Goal: Transaction & Acquisition: Download file/media

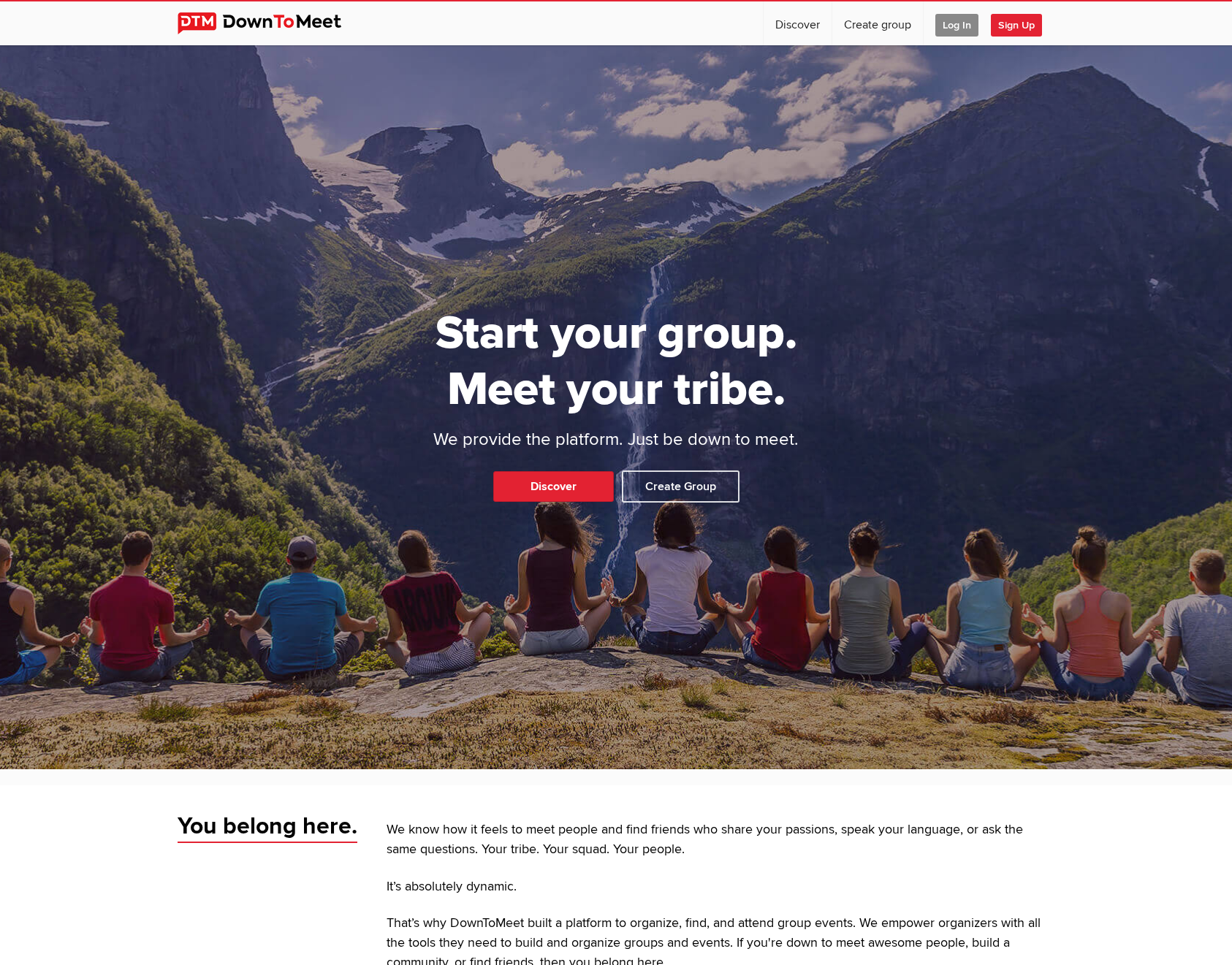
click at [960, 28] on span "Log In" at bounding box center [957, 24] width 43 height 22
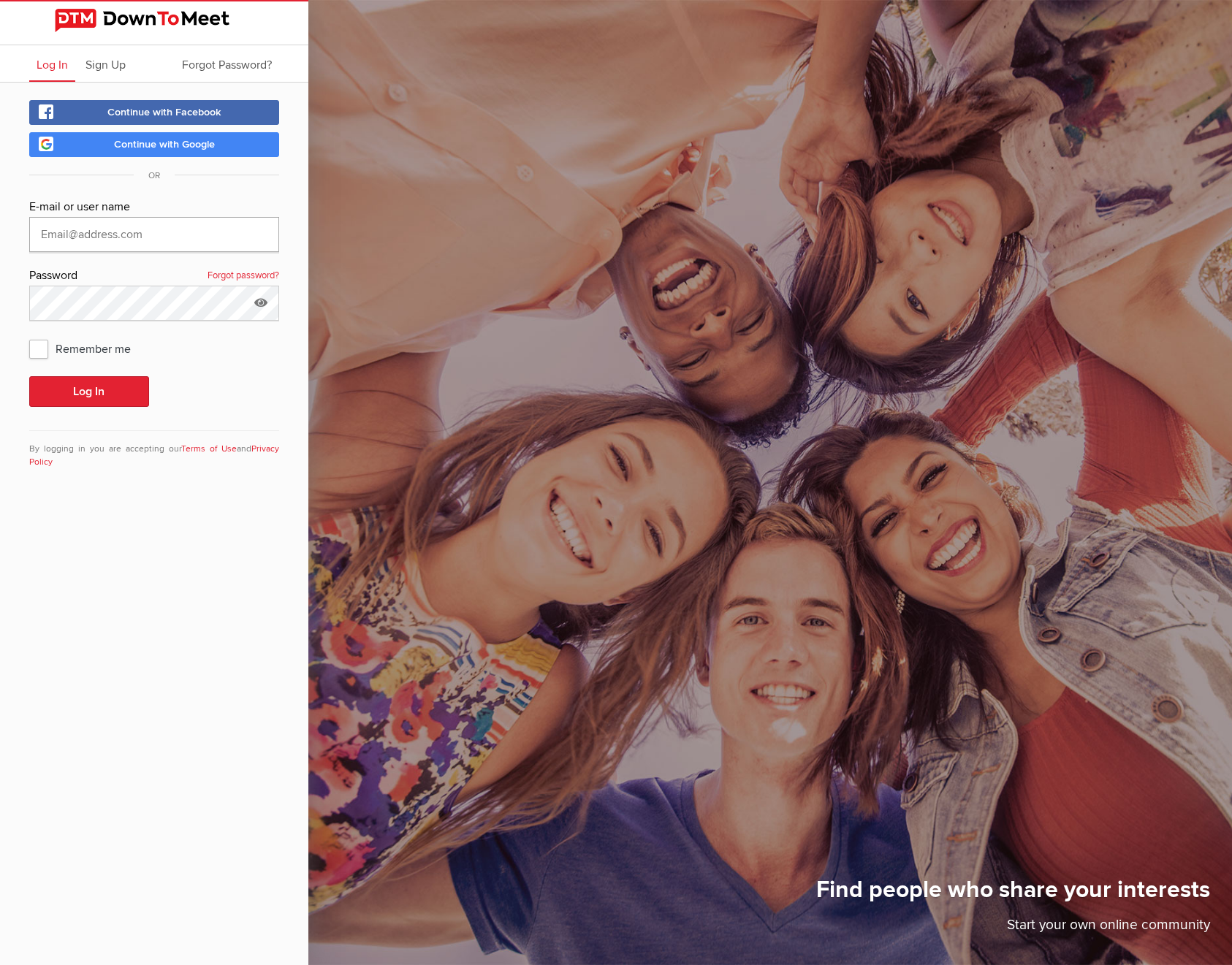
type input "[EMAIL_ADDRESS][DOMAIN_NAME]"
click at [87, 394] on button "Log In" at bounding box center [89, 391] width 120 height 31
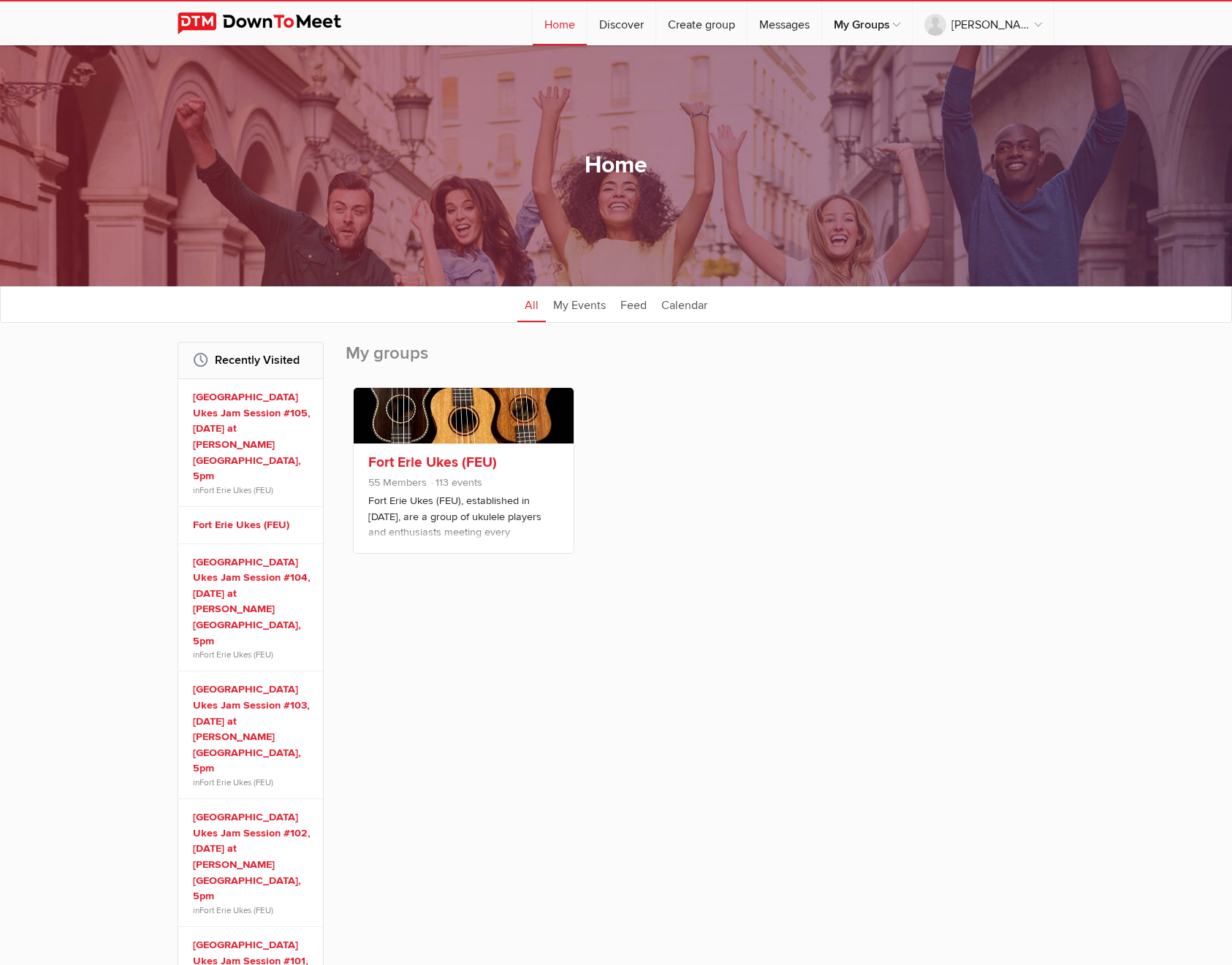
click at [435, 462] on link "Fort Erie Ukes (FEU)" at bounding box center [432, 463] width 129 height 18
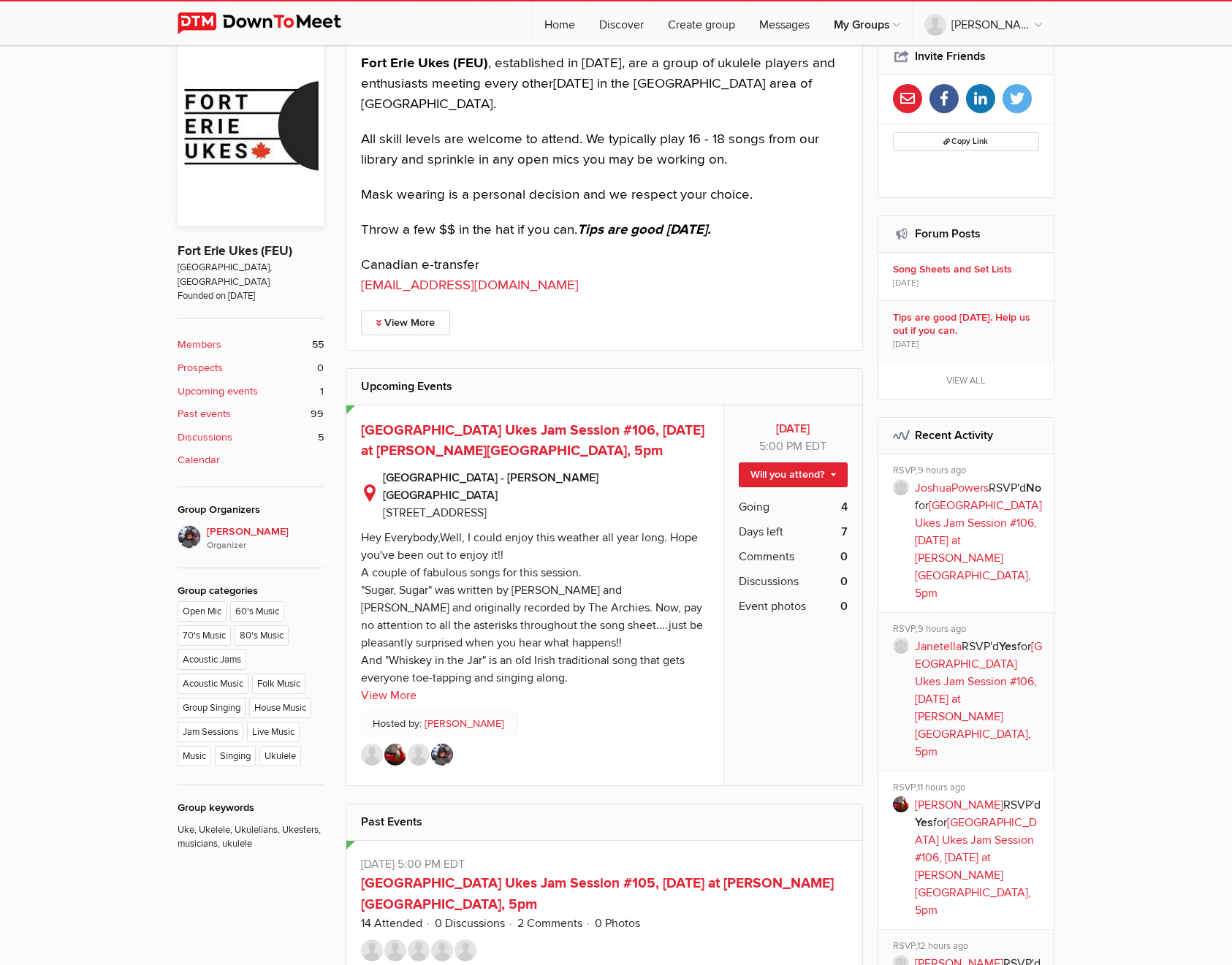
scroll to position [241, 0]
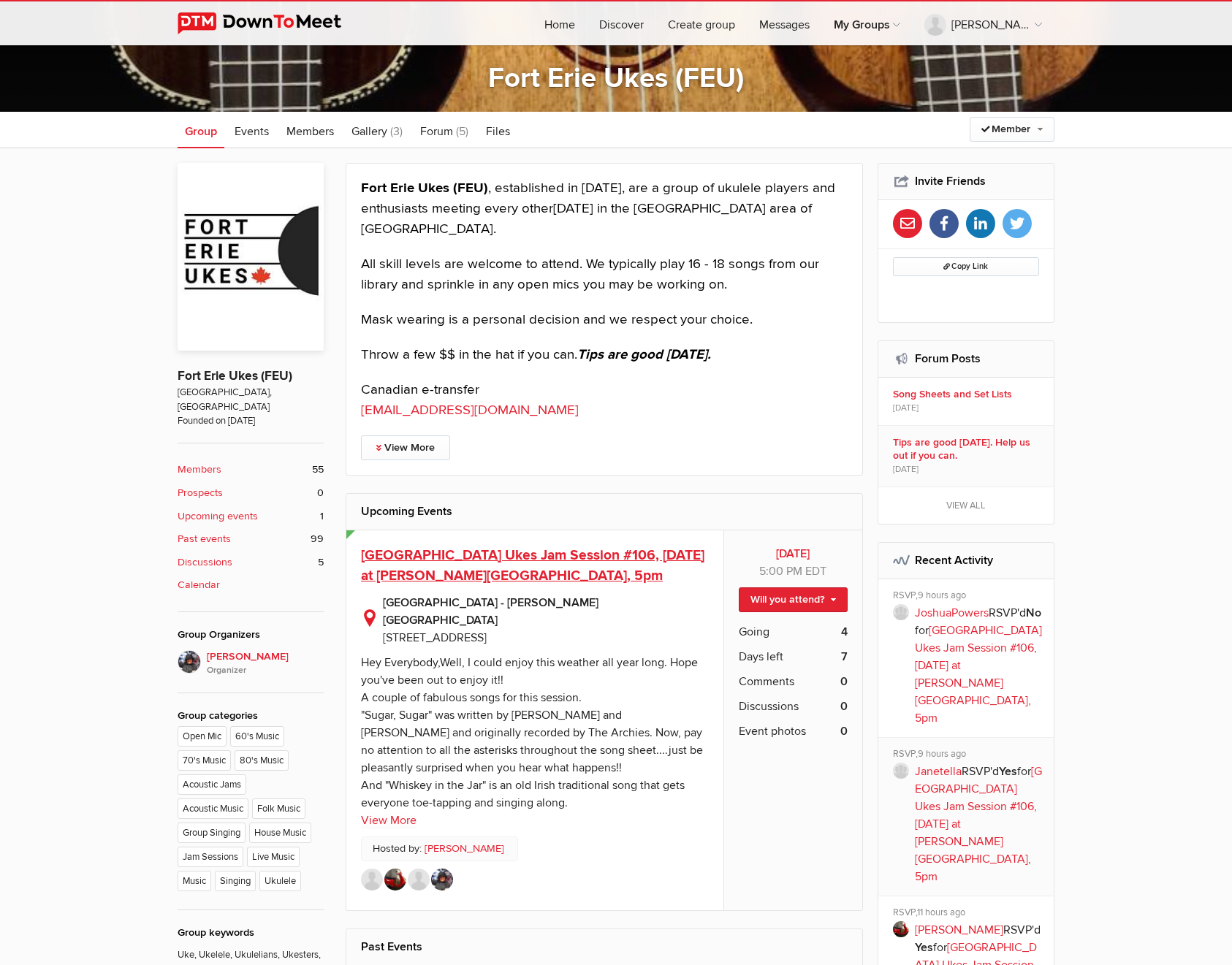
click at [535, 551] on span "[GEOGRAPHIC_DATA] Ukes Jam Session #106, [DATE] at [PERSON_NAME][GEOGRAPHIC_DAT…" at bounding box center [533, 566] width 344 height 39
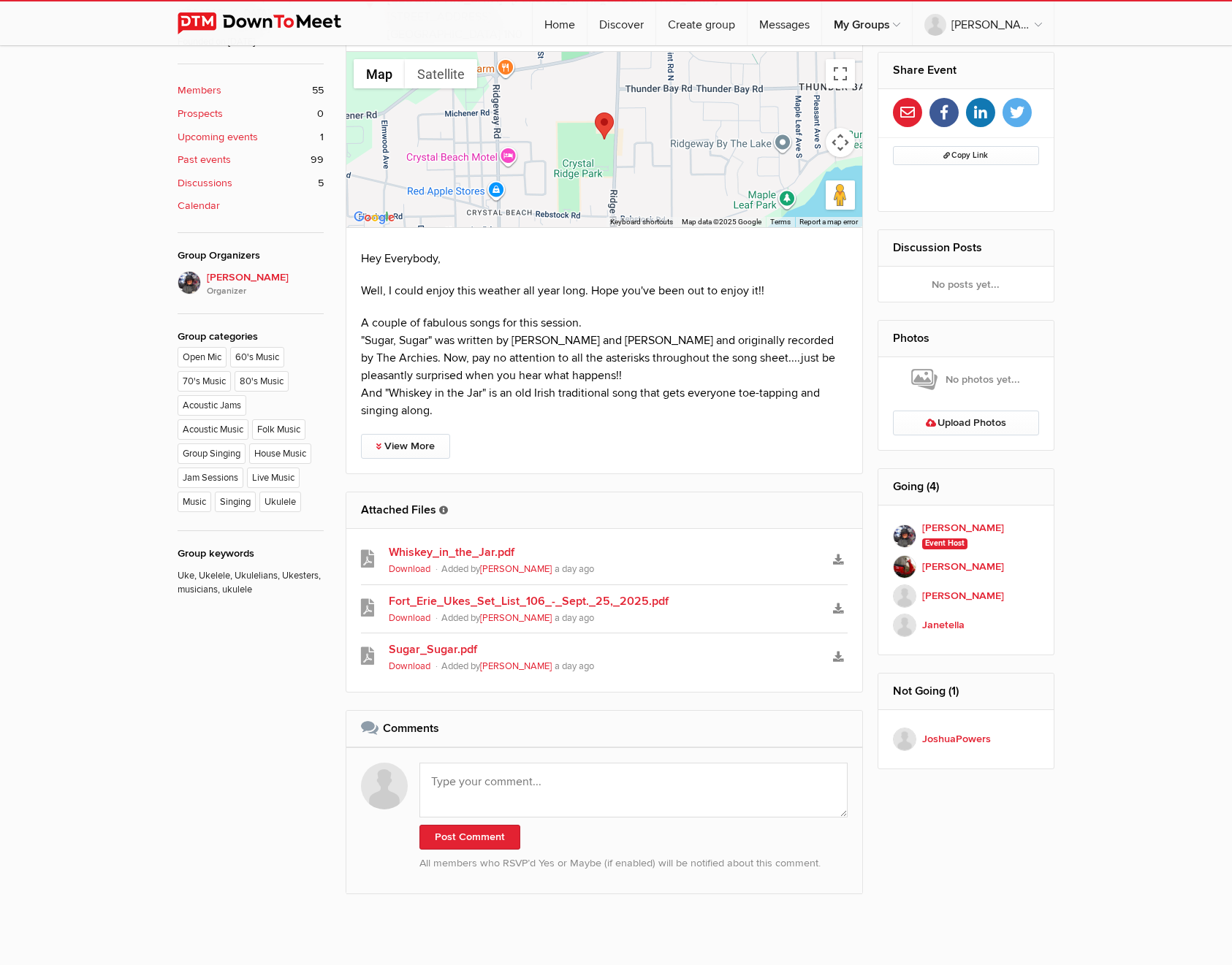
scroll to position [751, 0]
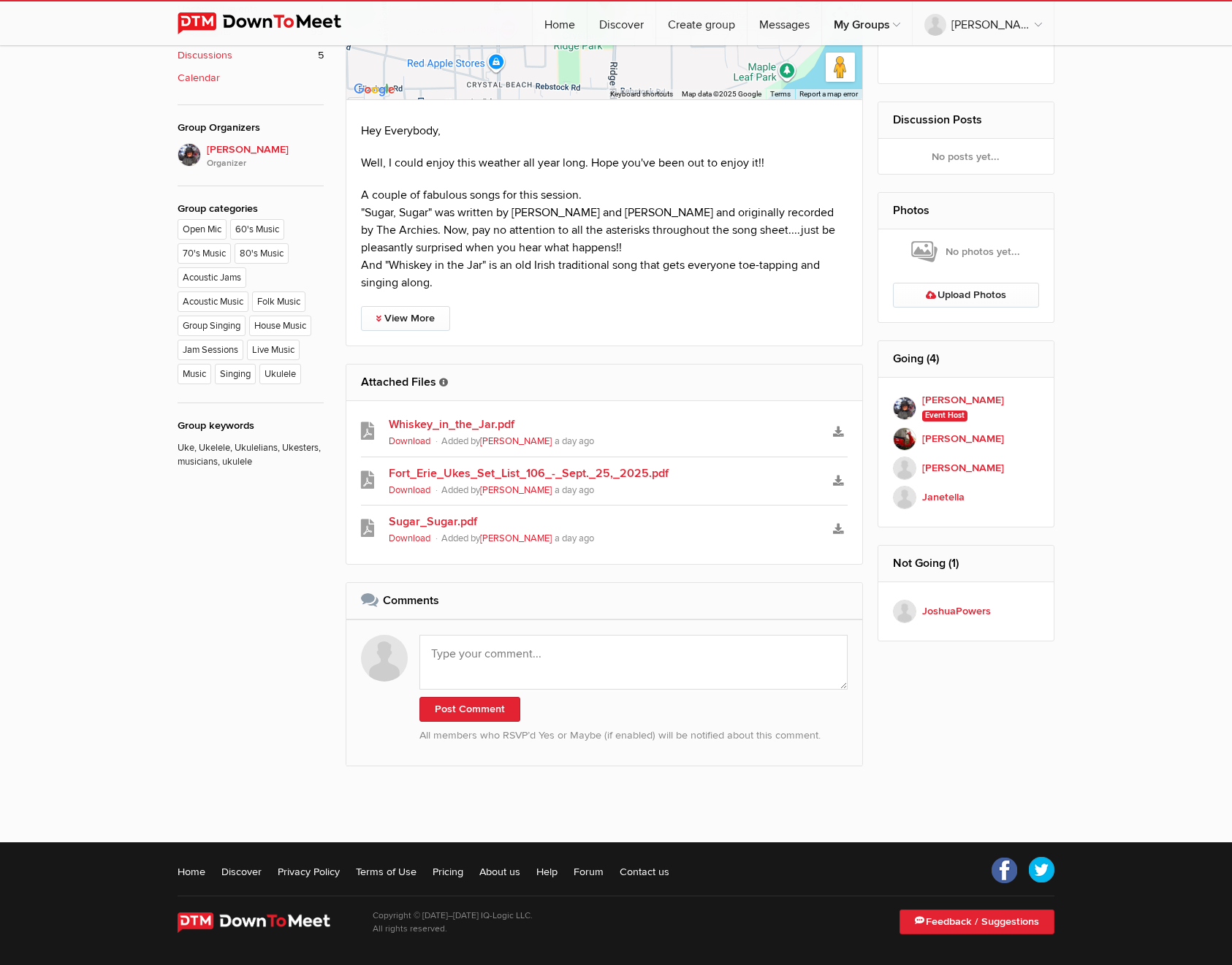
click at [412, 533] on link "Download" at bounding box center [409, 538] width 42 height 12
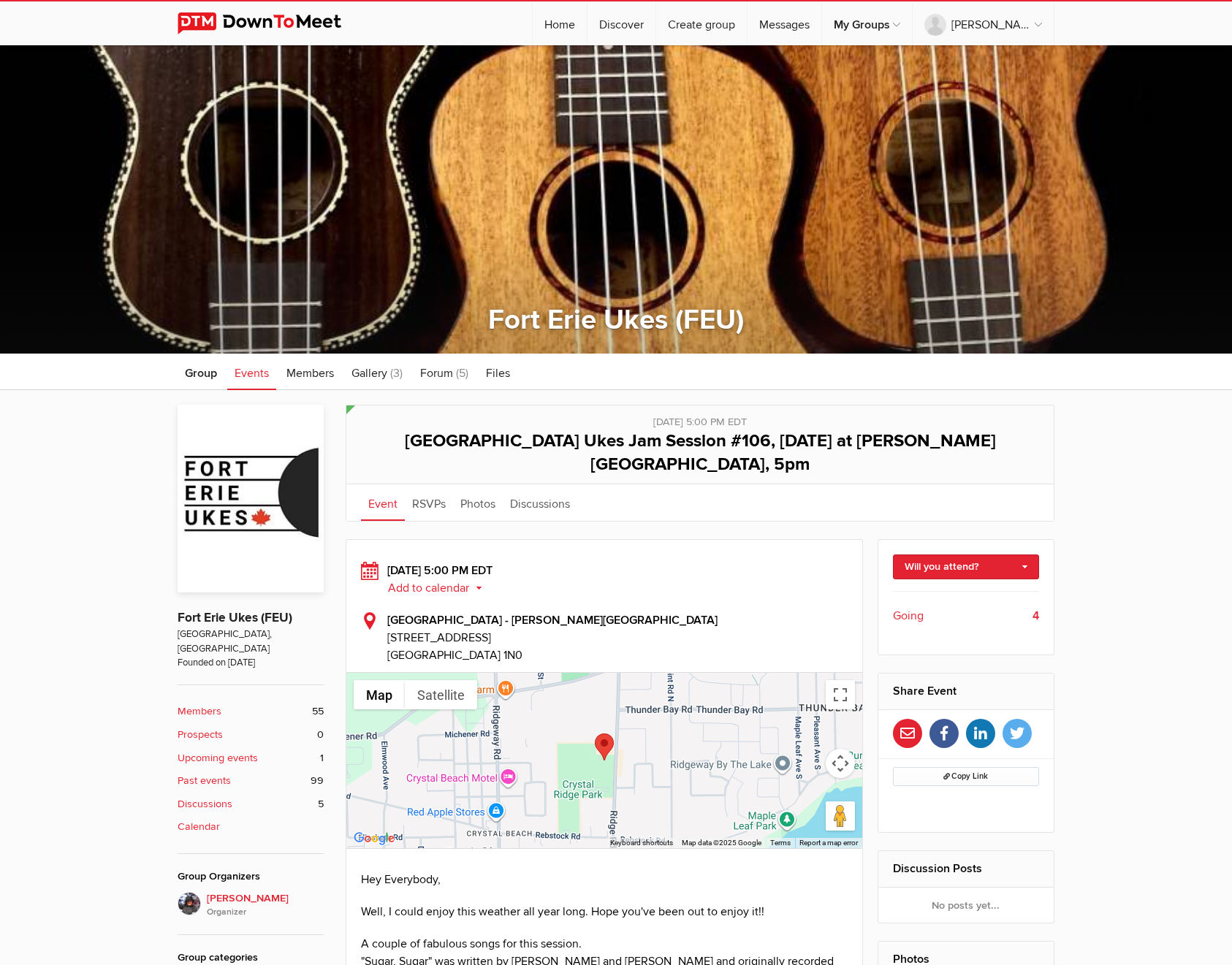
scroll to position [751, 0]
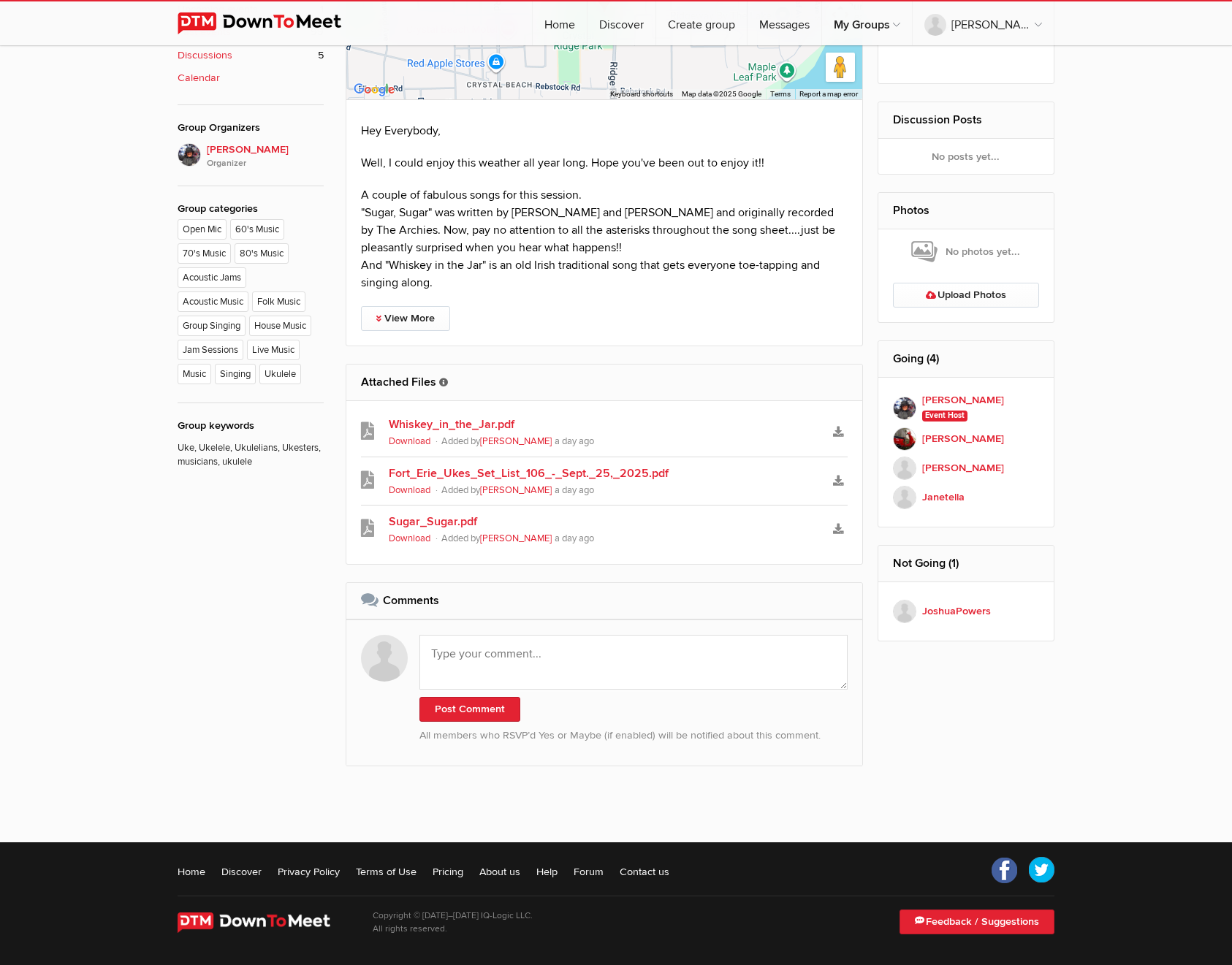
click at [466, 416] on link "Whiskey_in_the_Jar.pdf" at bounding box center [604, 425] width 431 height 18
click at [460, 464] on link "Fort_Erie_Ukes_Set_List_106_-_Sept._25,_2025.pdf" at bounding box center [604, 473] width 431 height 18
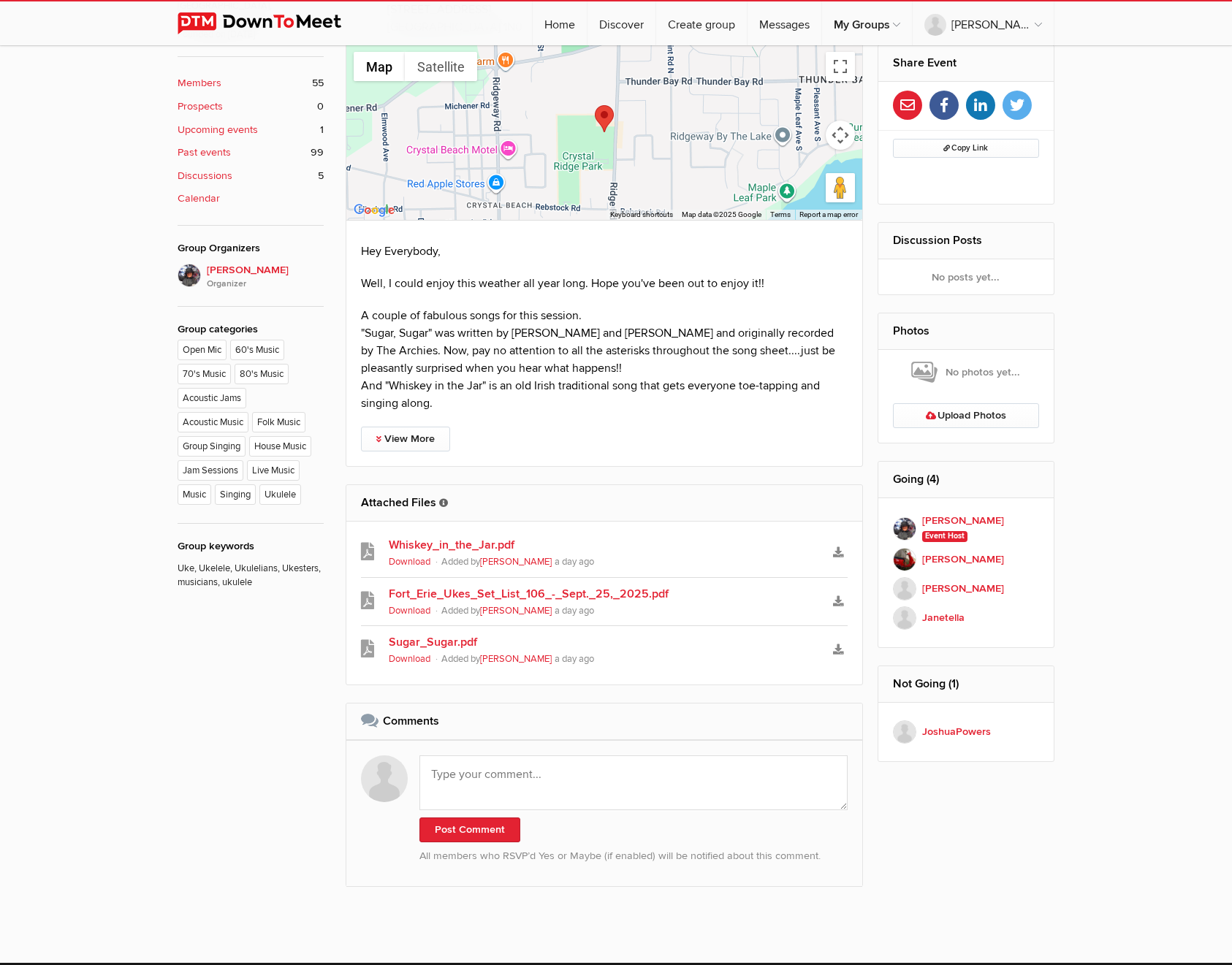
scroll to position [836, 0]
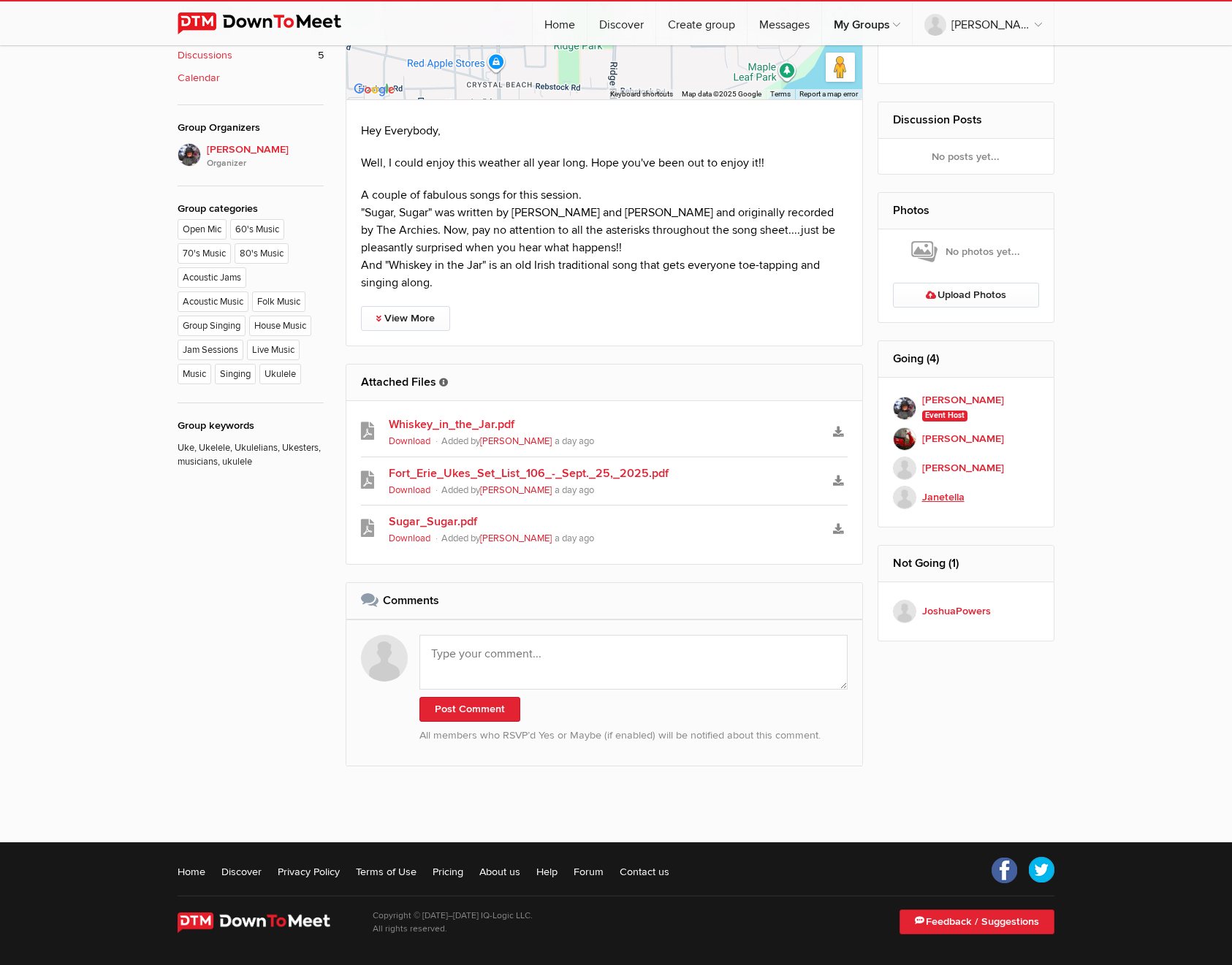
click at [945, 490] on b "Janetella" at bounding box center [944, 498] width 43 height 17
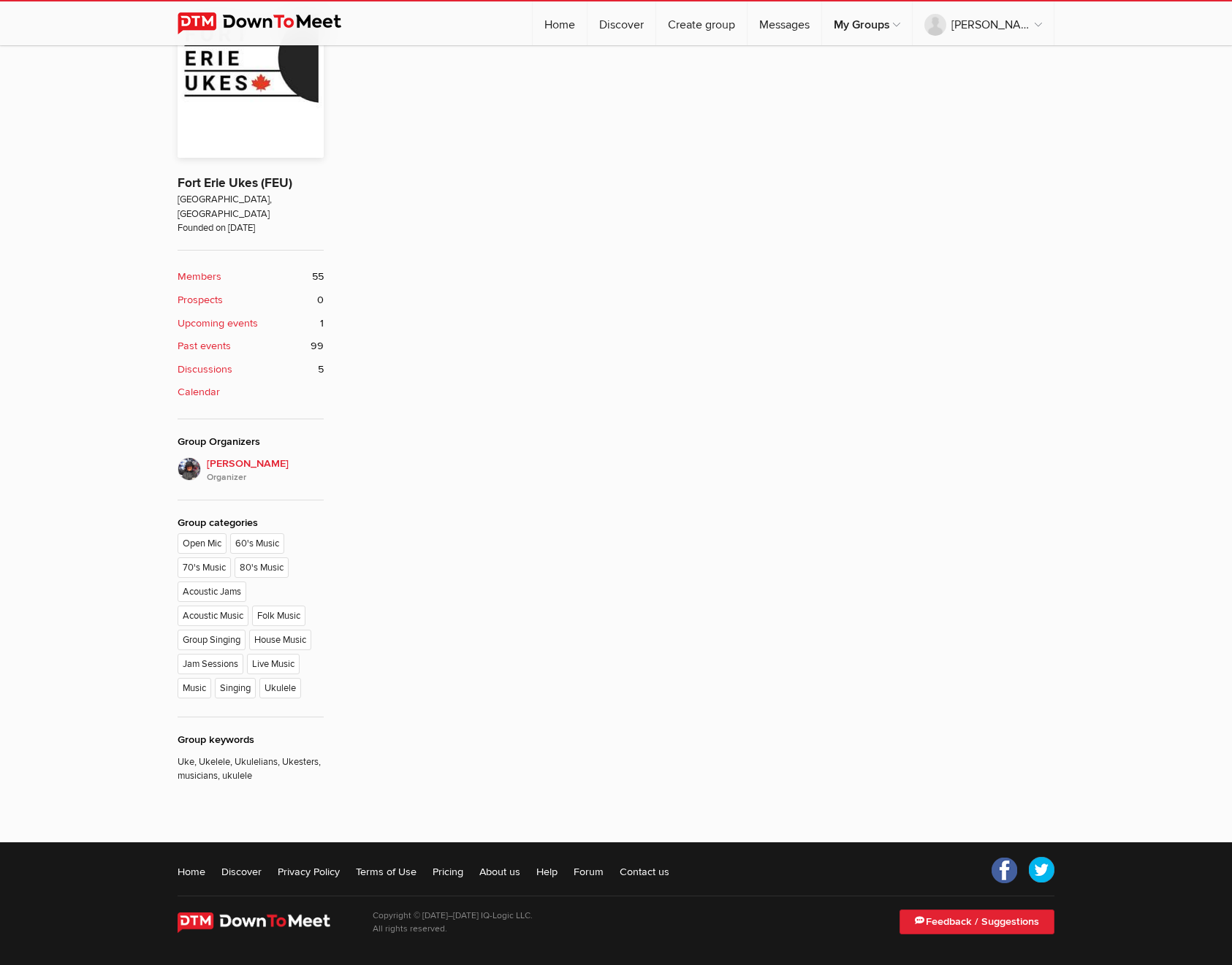
scroll to position [353, 0]
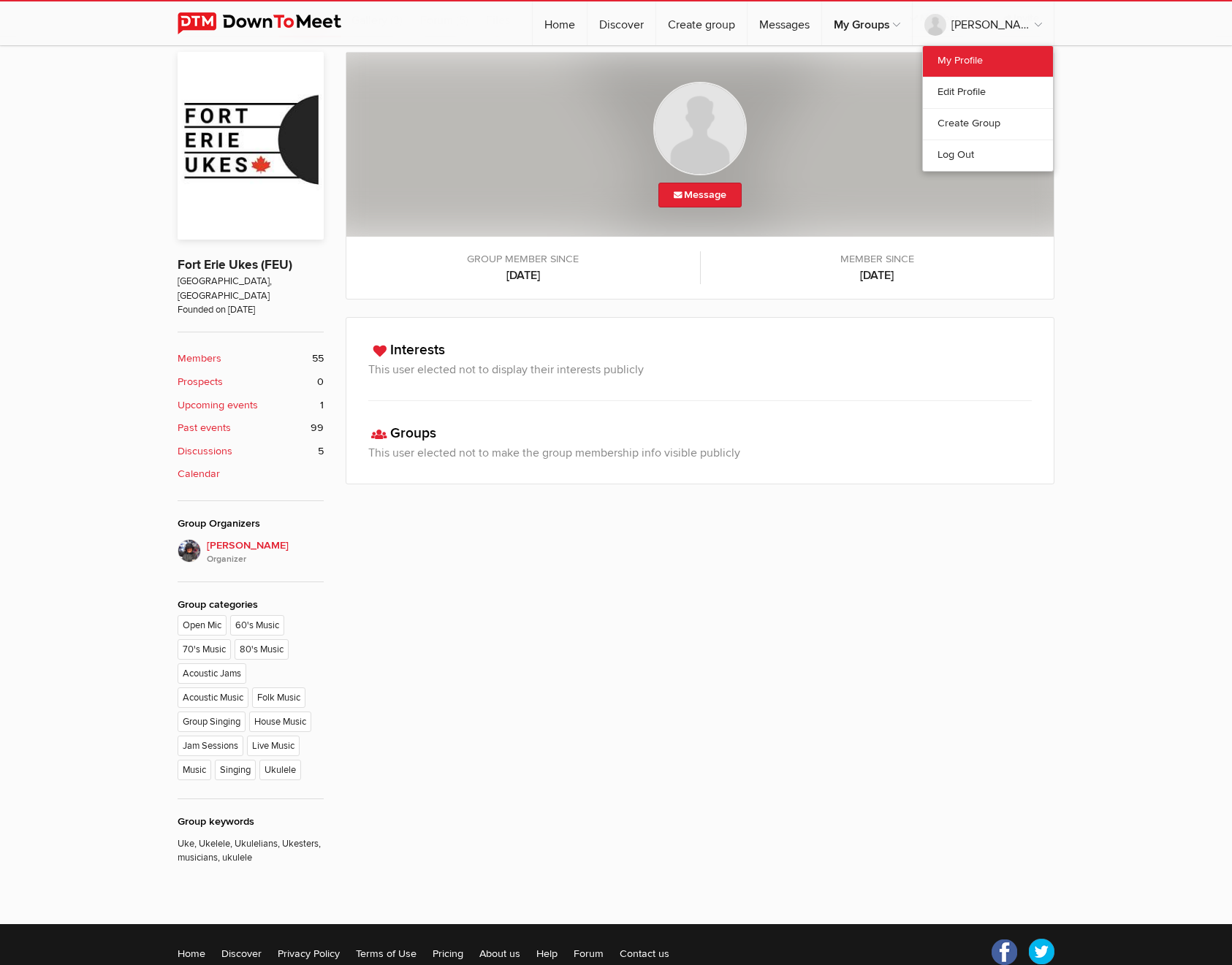
click at [965, 55] on link "My Profile" at bounding box center [989, 61] width 131 height 31
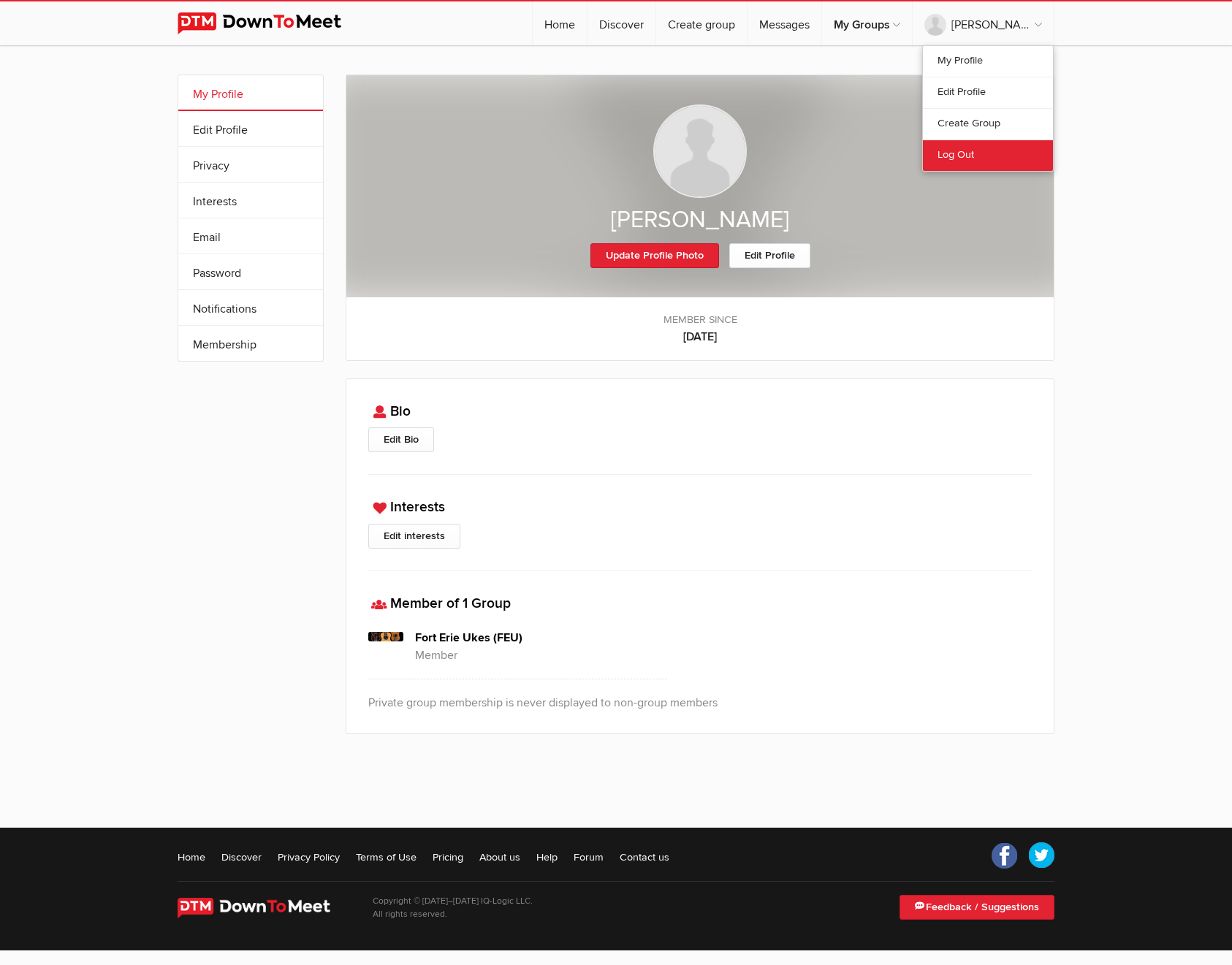
click at [959, 152] on link "Log Out" at bounding box center [989, 155] width 131 height 31
